Goal: Task Accomplishment & Management: Complete application form

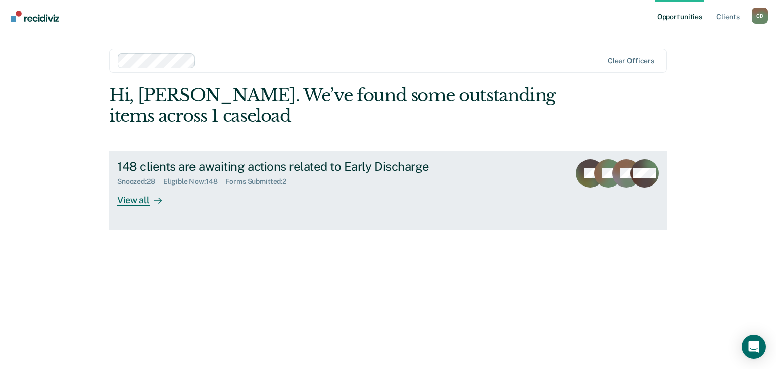
click at [139, 203] on div "View all" at bounding box center [145, 196] width 57 height 20
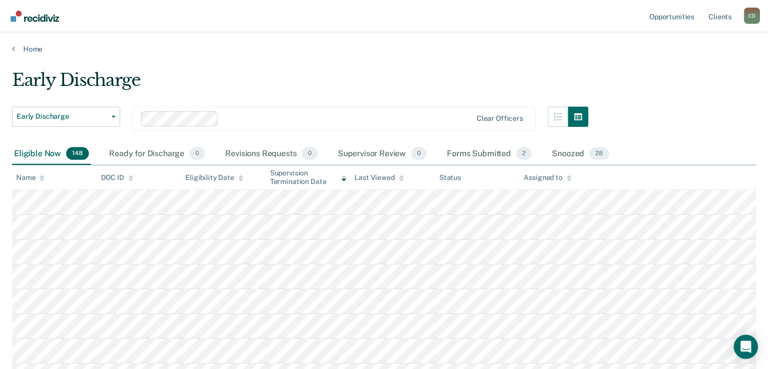
click at [32, 178] on div "Name" at bounding box center [30, 177] width 28 height 9
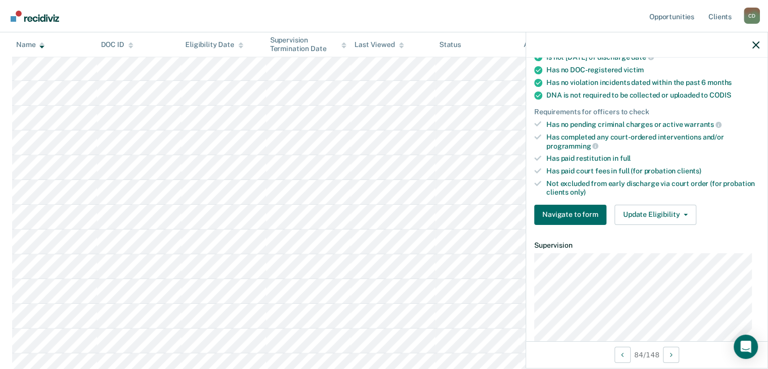
scroll to position [202, 0]
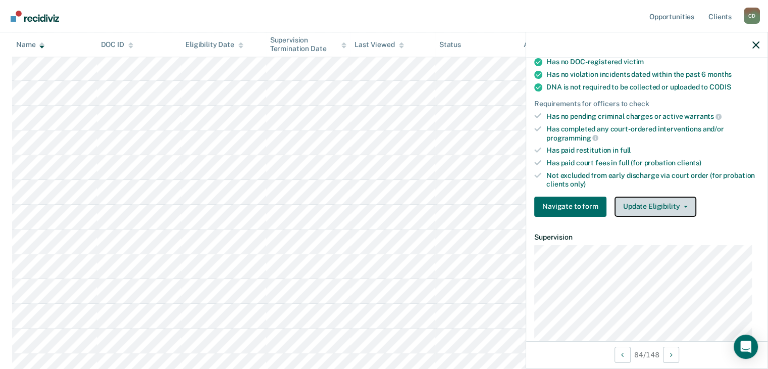
click at [668, 197] on button "Update Eligibility" at bounding box center [656, 207] width 82 height 20
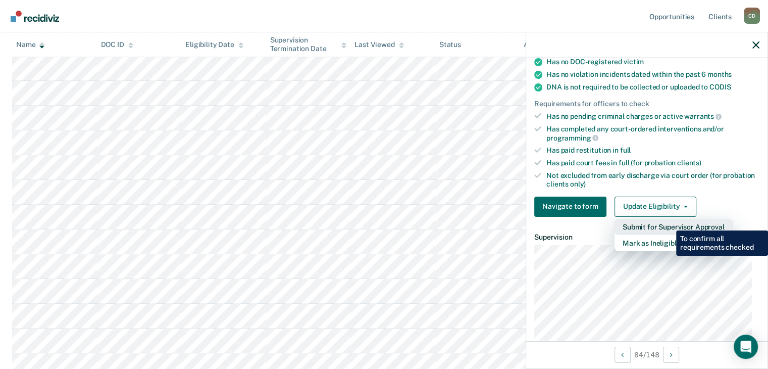
click at [669, 223] on button "Submit for Supervisor Approval" at bounding box center [674, 227] width 118 height 16
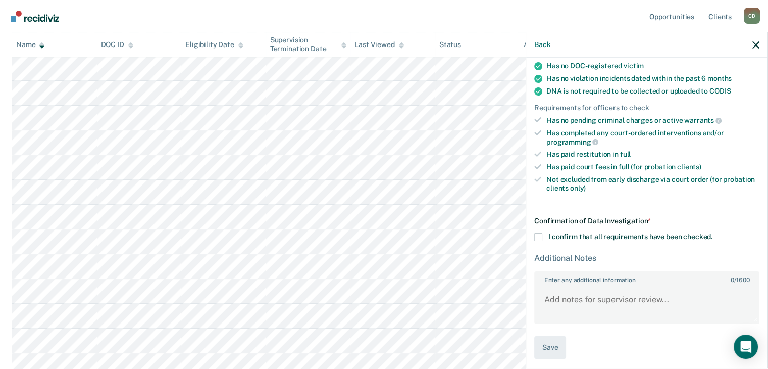
click at [533, 237] on div "AC Early Discharge Eligible Now Requirements validated by data from ICON Is on …" at bounding box center [646, 212] width 241 height 309
click at [536, 233] on span at bounding box center [538, 237] width 8 height 8
click at [713, 233] on input "I confirm that all requirements have been checked." at bounding box center [713, 233] width 0 height 0
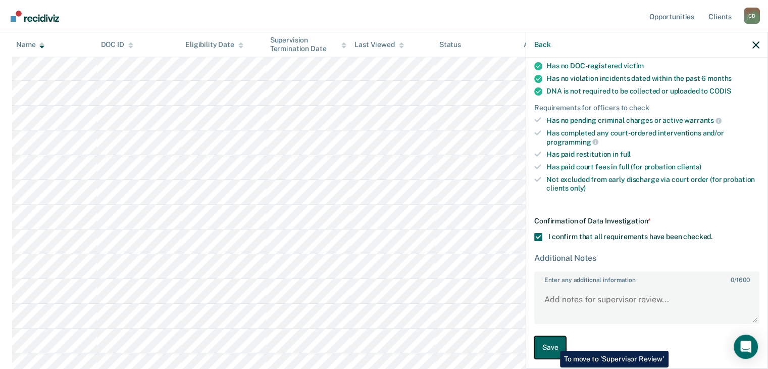
click at [553, 343] on button "Save" at bounding box center [550, 347] width 32 height 23
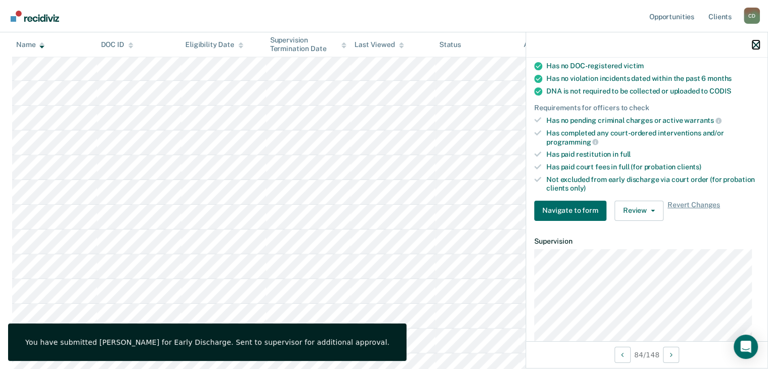
click at [757, 42] on icon "button" at bounding box center [756, 44] width 7 height 7
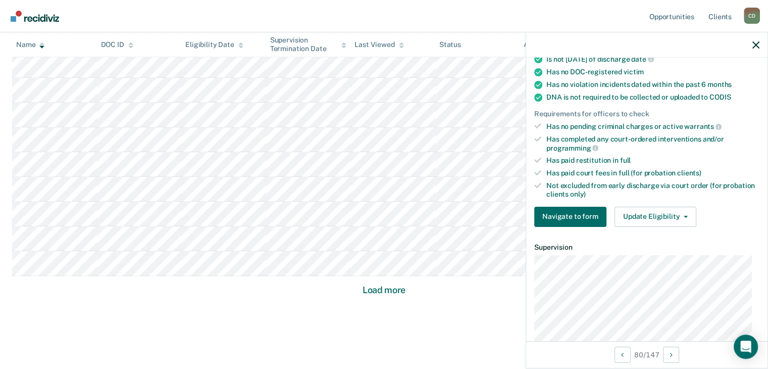
scroll to position [202, 0]
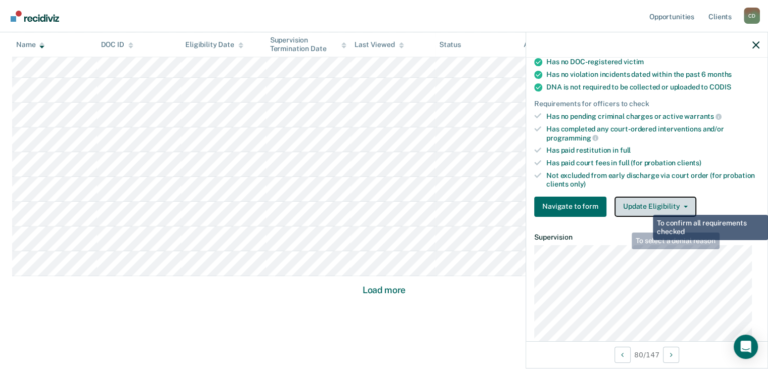
click at [648, 205] on button "Update Eligibility" at bounding box center [656, 207] width 82 height 20
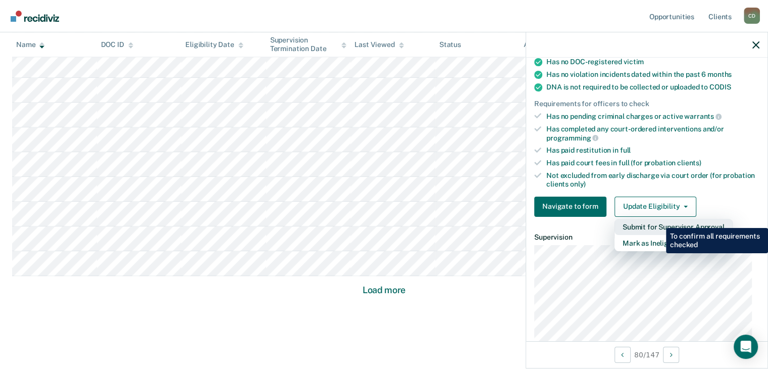
click at [659, 220] on button "Submit for Supervisor Approval" at bounding box center [674, 227] width 118 height 16
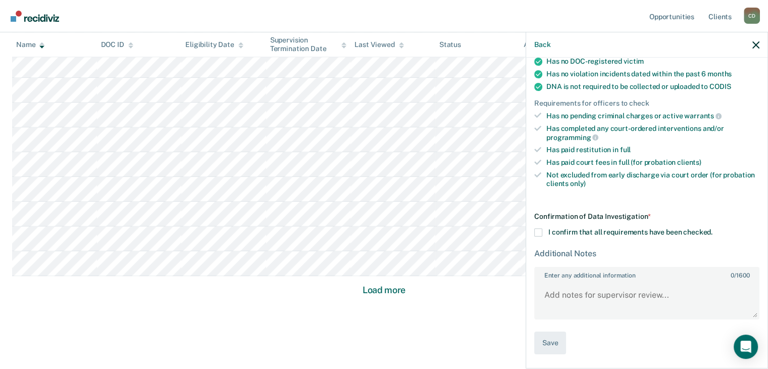
scroll to position [198, 0]
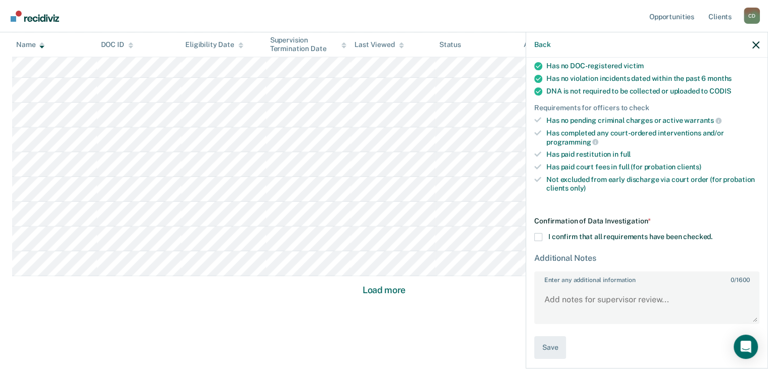
click at [539, 233] on span at bounding box center [538, 237] width 8 height 8
click at [713, 233] on input "I confirm that all requirements have been checked." at bounding box center [713, 233] width 0 height 0
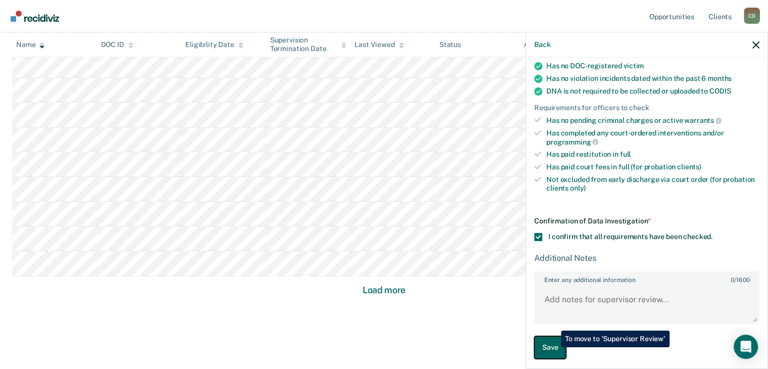
click at [554, 347] on button "Save" at bounding box center [550, 347] width 32 height 23
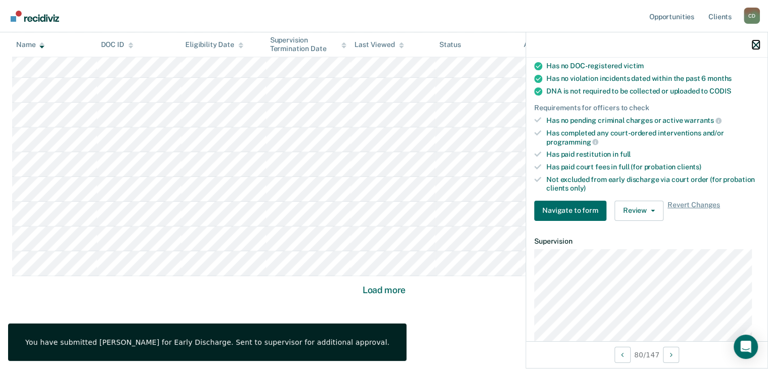
click at [754, 43] on icon "button" at bounding box center [756, 44] width 7 height 7
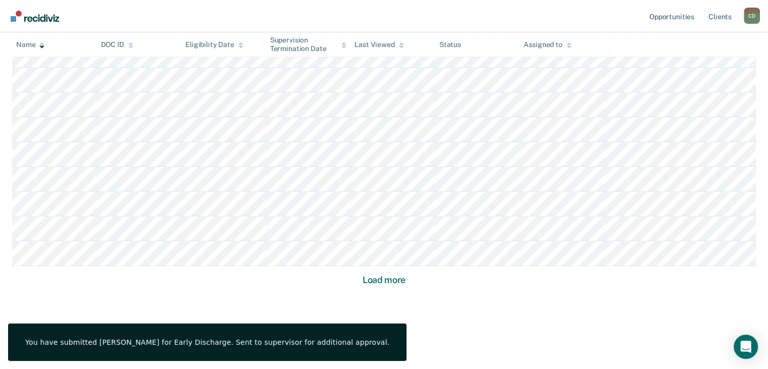
scroll to position [672, 0]
click at [384, 271] on button "Load more" at bounding box center [384, 275] width 49 height 12
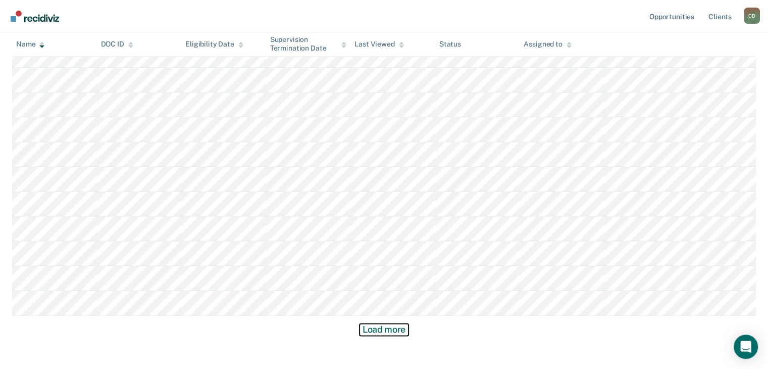
scroll to position [1415, 0]
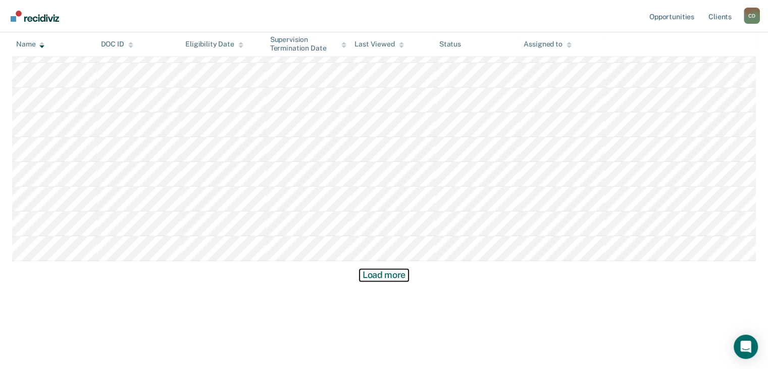
click at [374, 269] on button "Load more" at bounding box center [384, 275] width 49 height 12
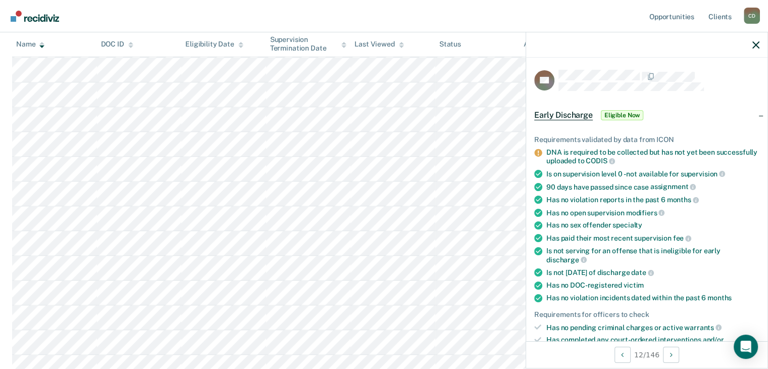
scroll to position [1667, 0]
click at [755, 44] on icon "button" at bounding box center [756, 44] width 7 height 7
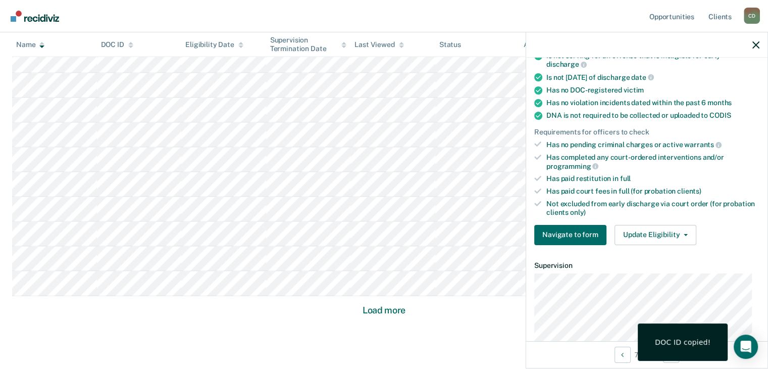
scroll to position [202, 0]
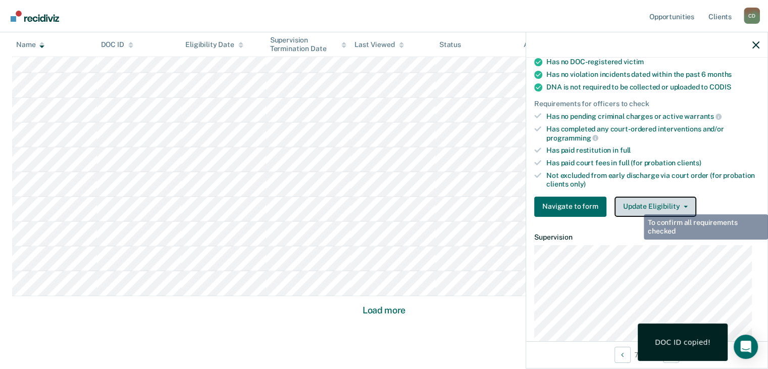
click at [651, 202] on button "Update Eligibility" at bounding box center [656, 207] width 82 height 20
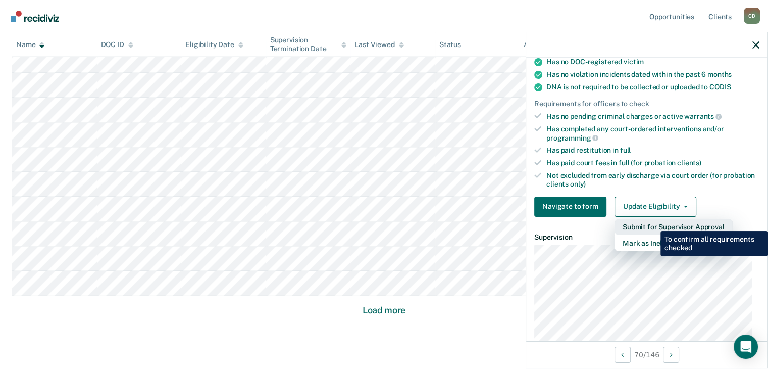
click at [653, 223] on button "Submit for Supervisor Approval" at bounding box center [674, 227] width 118 height 16
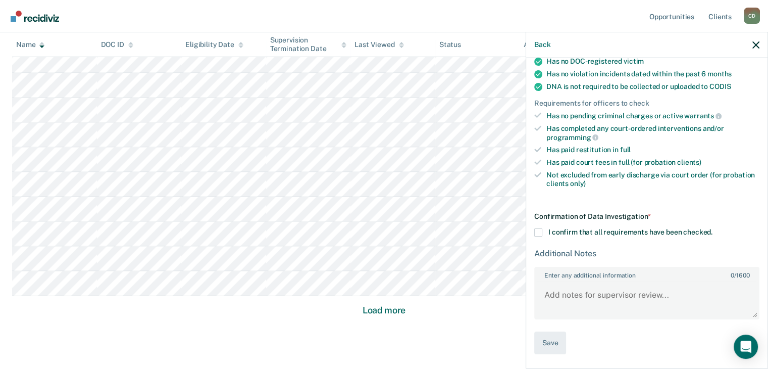
scroll to position [198, 0]
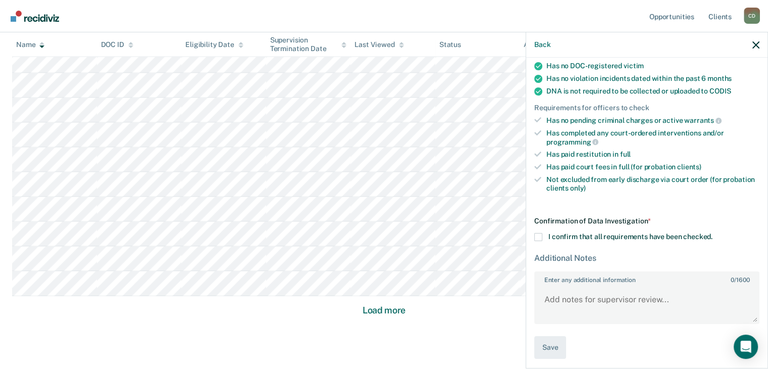
click at [539, 235] on span at bounding box center [538, 237] width 8 height 8
click at [713, 233] on input "I confirm that all requirements have been checked." at bounding box center [713, 233] width 0 height 0
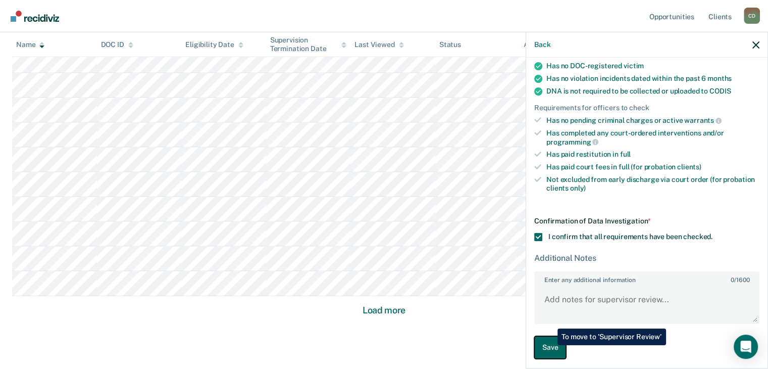
click at [550, 345] on button "Save" at bounding box center [550, 347] width 32 height 23
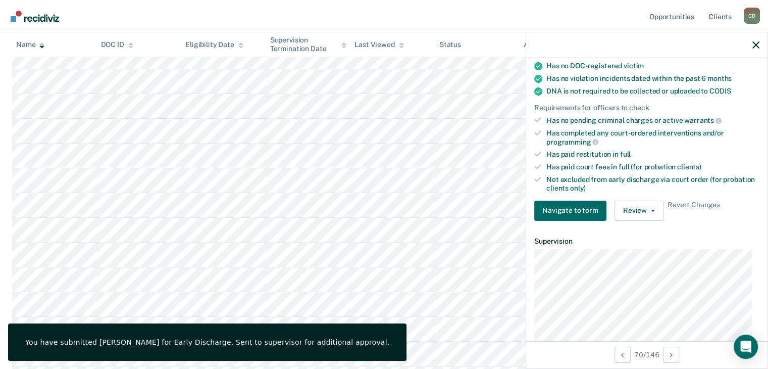
scroll to position [968, 0]
click at [756, 41] on button "button" at bounding box center [756, 44] width 7 height 9
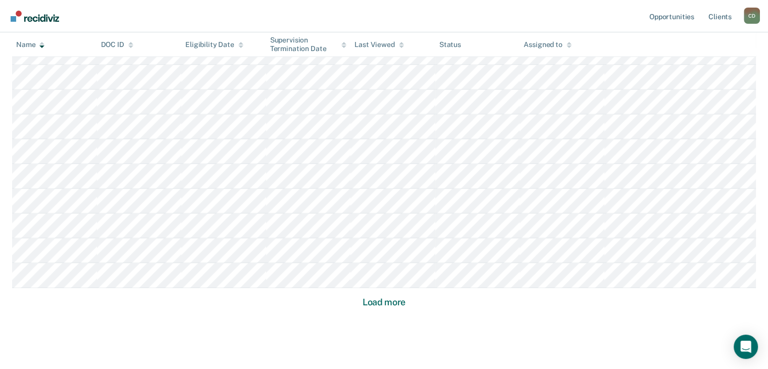
scroll to position [2130, 0]
click at [376, 301] on button "Load more" at bounding box center [384, 302] width 49 height 12
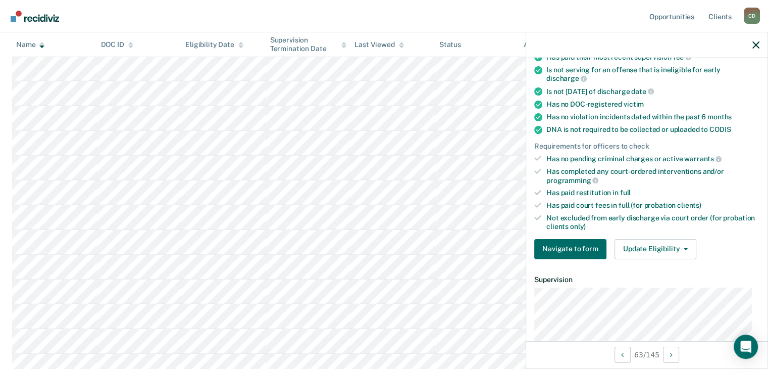
scroll to position [202, 0]
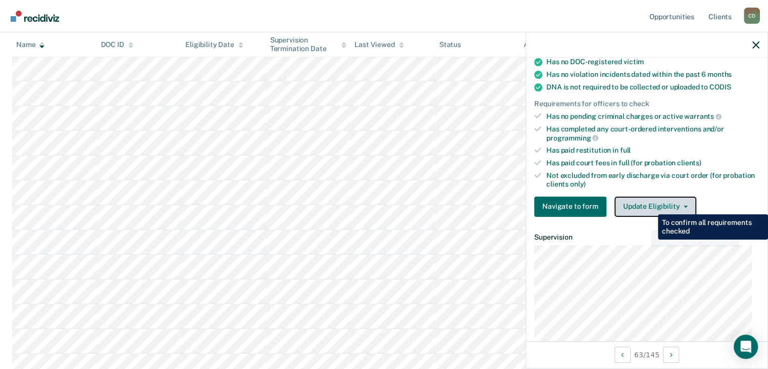
click at [651, 205] on button "Update Eligibility" at bounding box center [656, 207] width 82 height 20
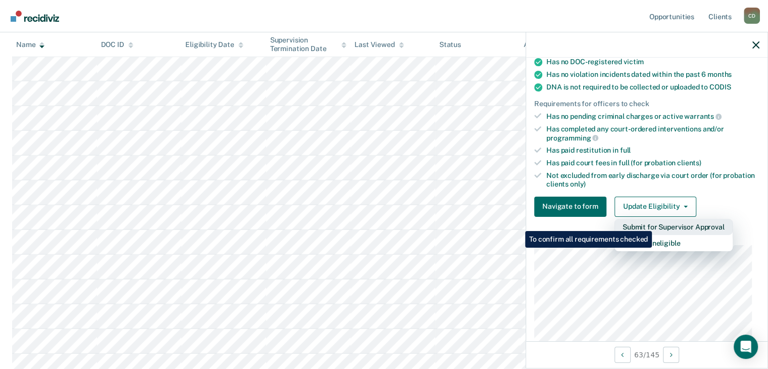
click at [654, 223] on button "Submit for Supervisor Approval" at bounding box center [674, 227] width 118 height 16
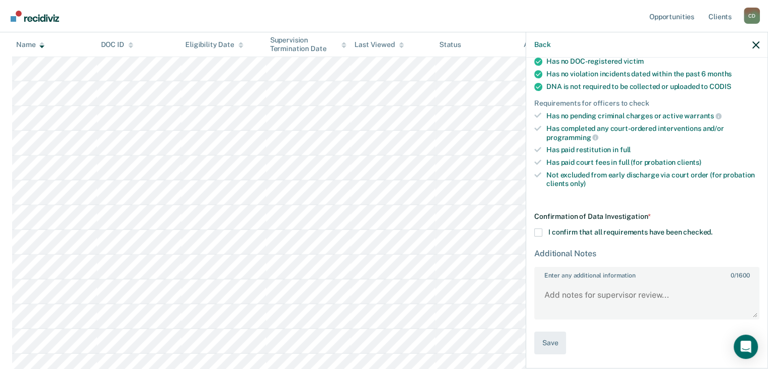
scroll to position [198, 0]
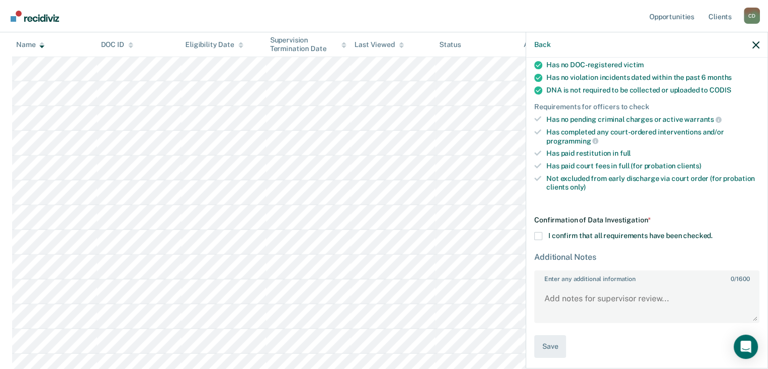
click at [538, 232] on span at bounding box center [538, 236] width 8 height 8
click at [713, 232] on input "I confirm that all requirements have been checked." at bounding box center [713, 232] width 0 height 0
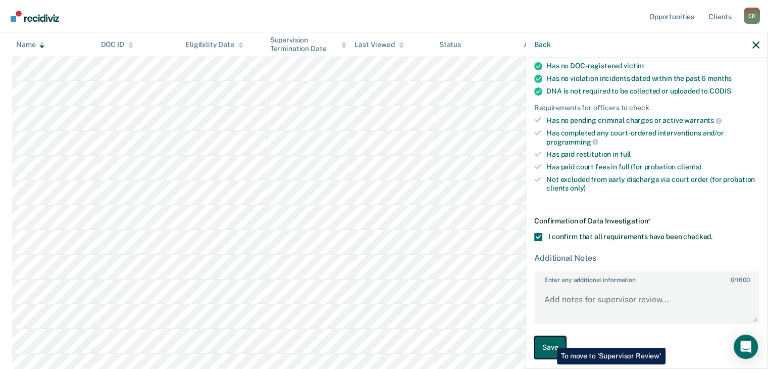
click at [550, 340] on button "Save" at bounding box center [550, 347] width 32 height 23
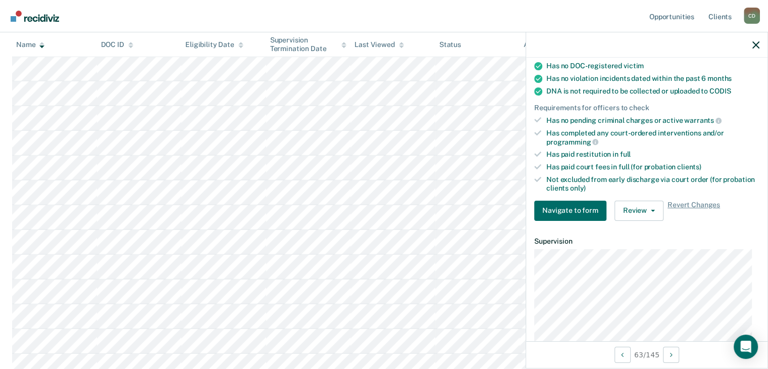
click at [760, 43] on div at bounding box center [646, 44] width 241 height 25
click at [755, 44] on icon "button" at bounding box center [756, 44] width 7 height 7
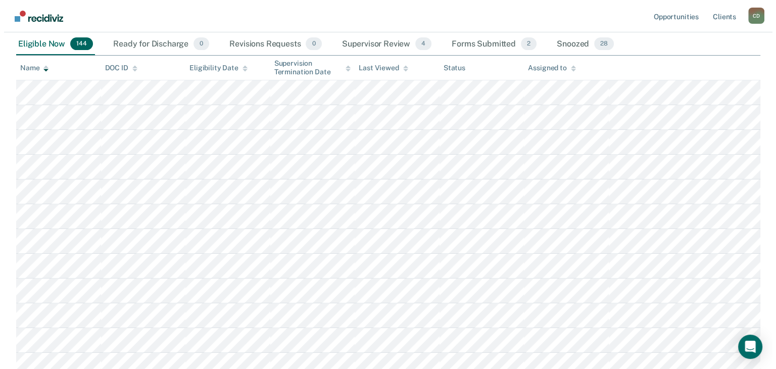
scroll to position [0, 0]
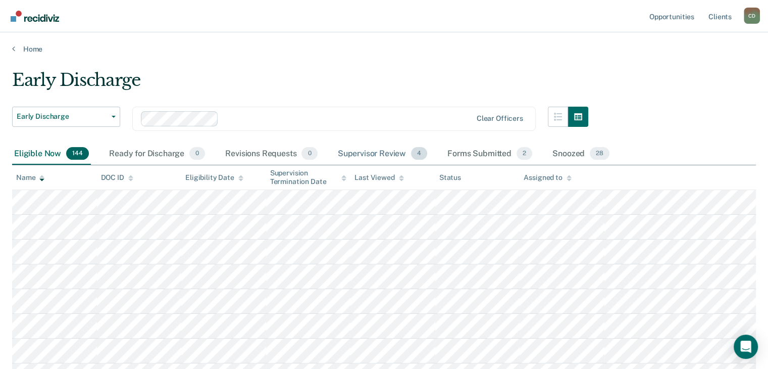
click at [380, 155] on div "Supervisor Review 4" at bounding box center [383, 154] width 94 height 22
